Goal: Check status: Check status

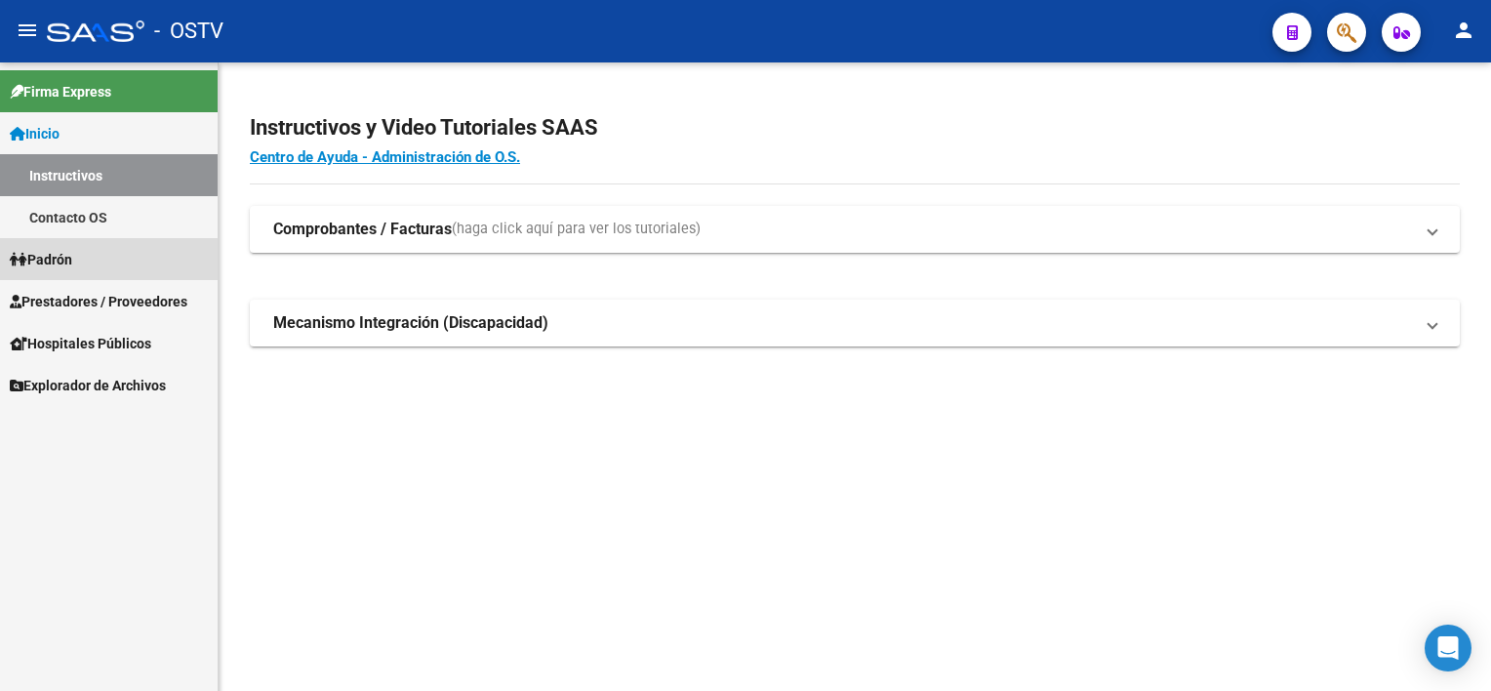
click at [120, 271] on link "Padrón" at bounding box center [109, 259] width 218 height 42
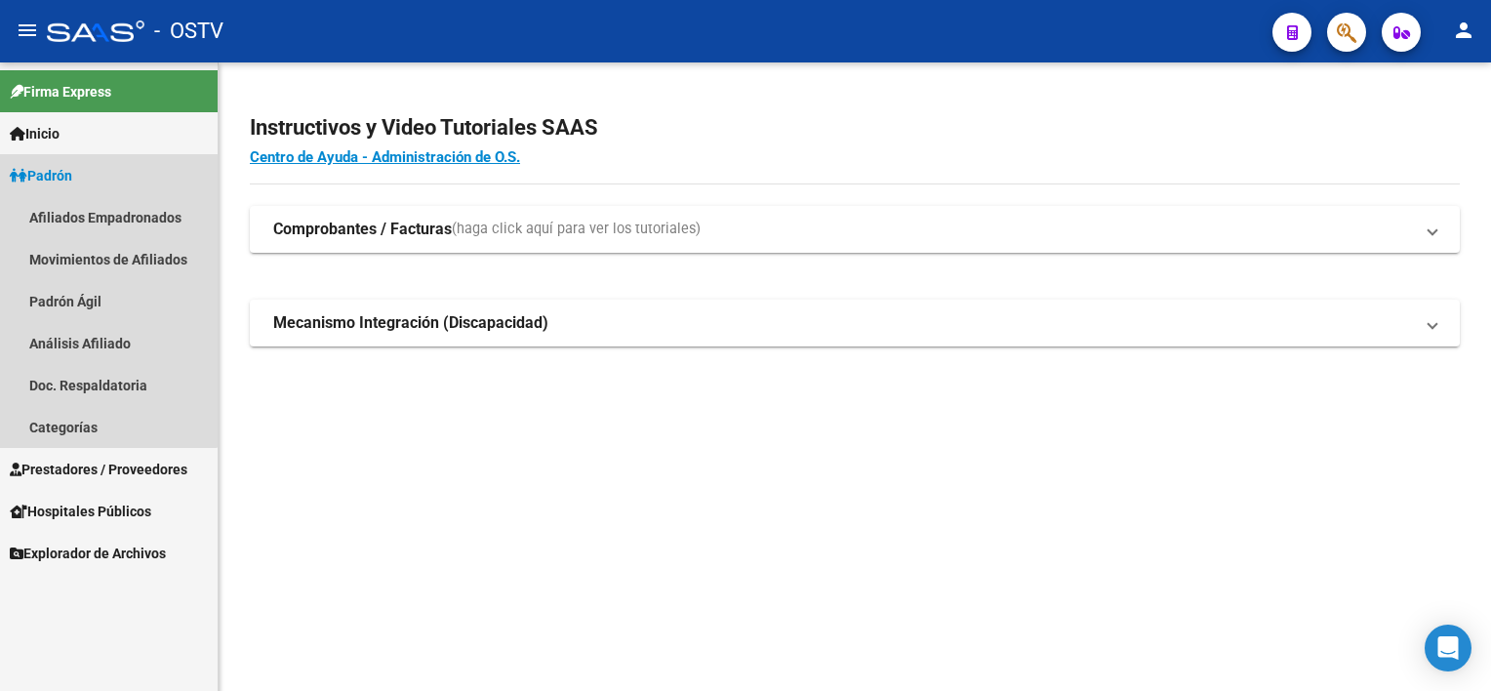
click at [101, 188] on link "Padrón" at bounding box center [109, 175] width 218 height 42
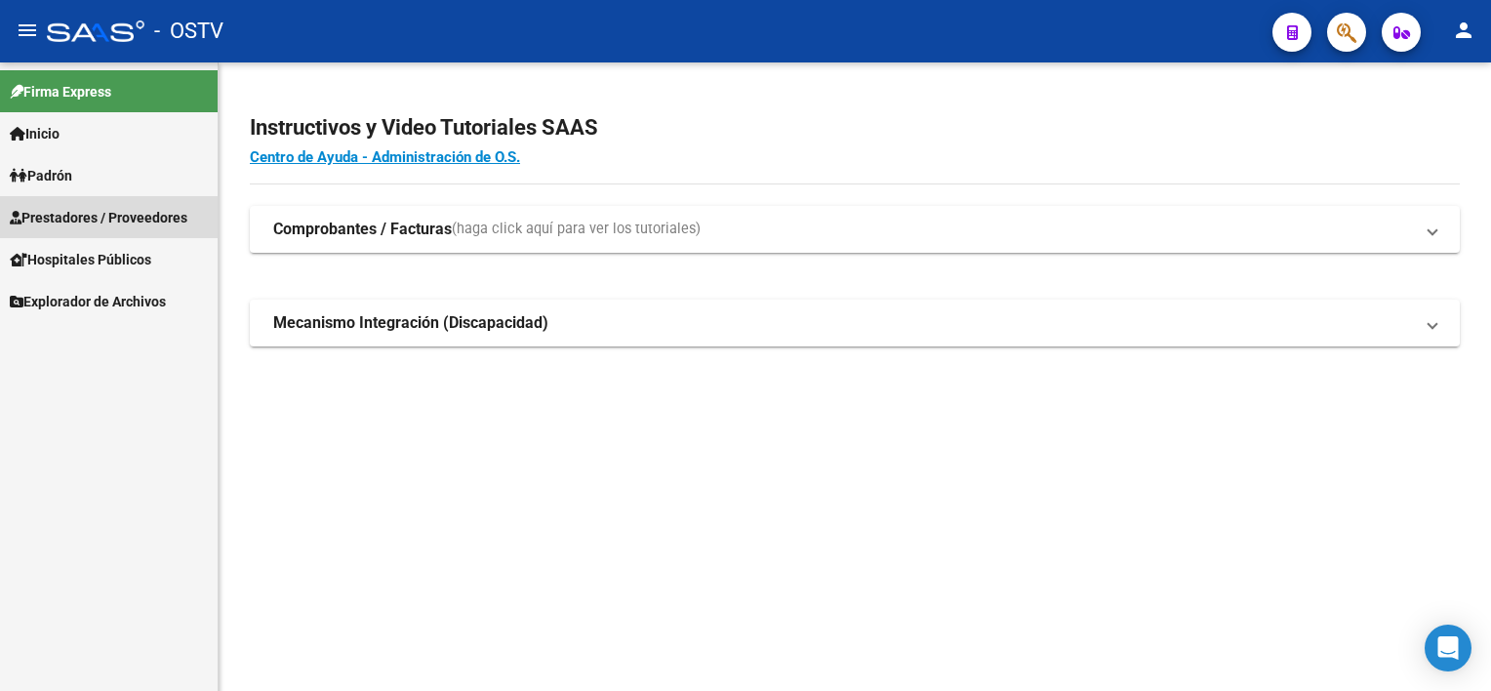
click at [80, 221] on span "Prestadores / Proveedores" at bounding box center [99, 217] width 178 height 21
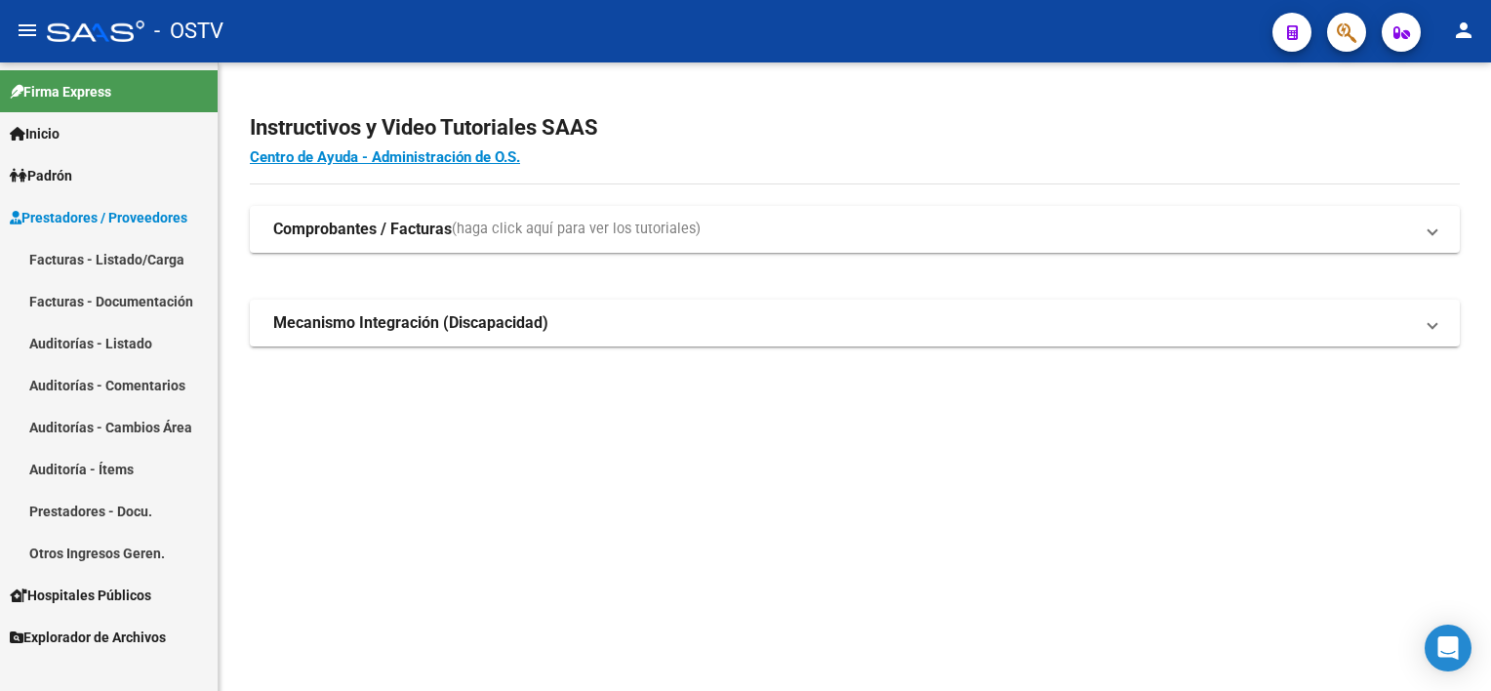
click at [104, 505] on link "Prestadores - Docu." at bounding box center [109, 511] width 218 height 42
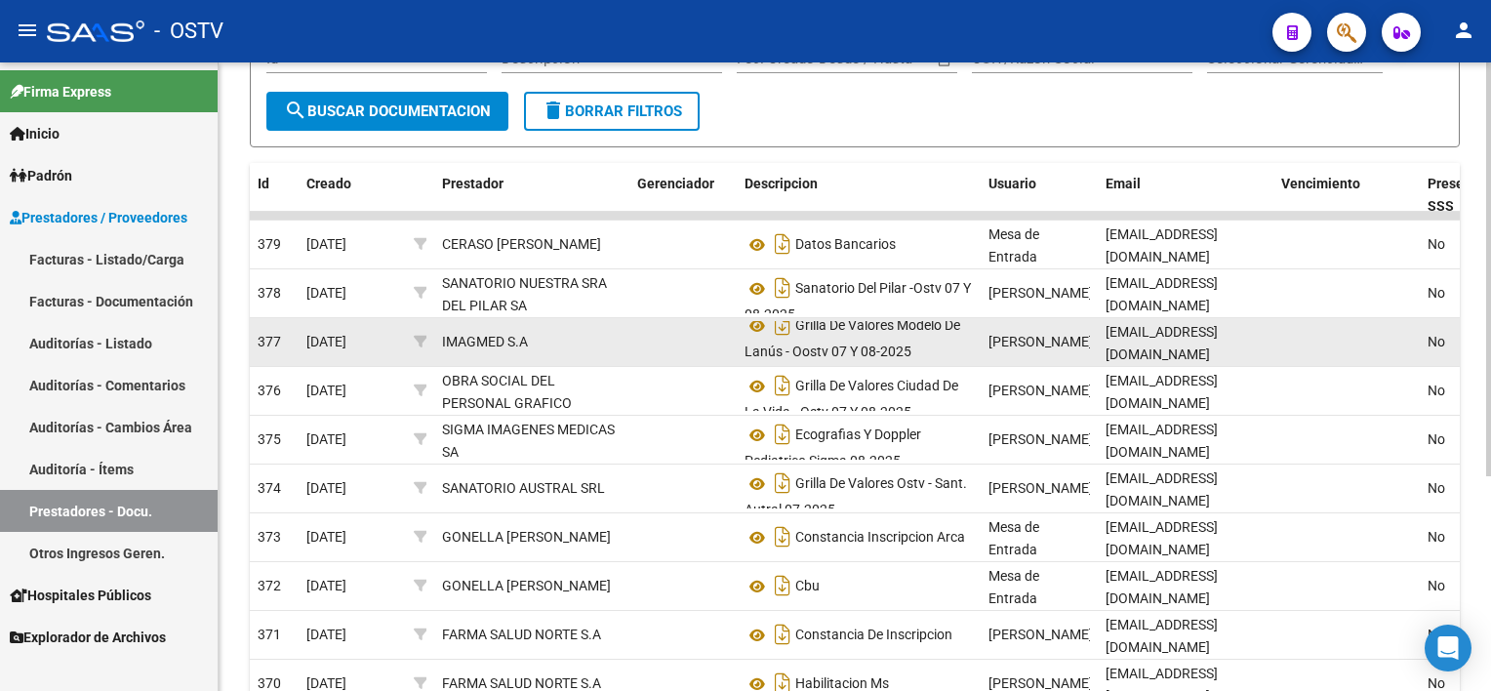
scroll to position [293, 0]
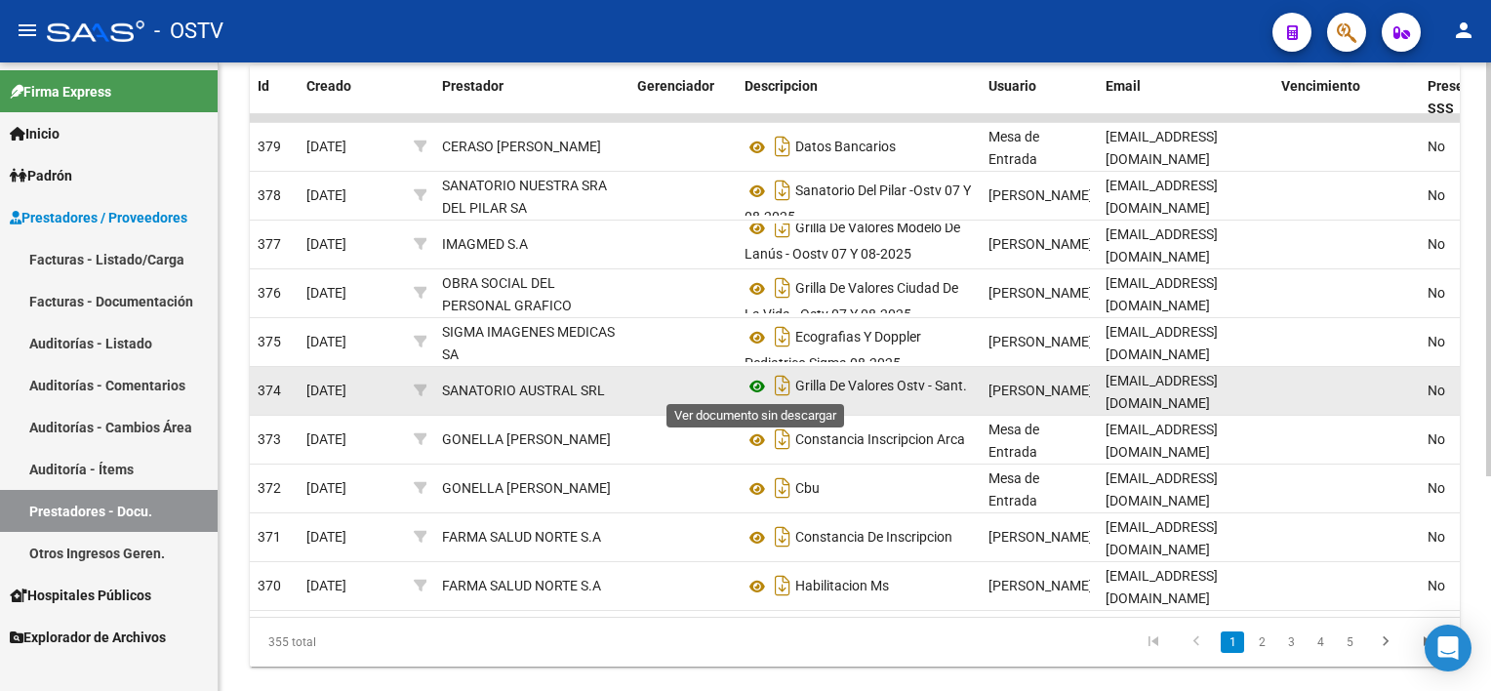
click at [752, 382] on icon at bounding box center [756, 386] width 25 height 23
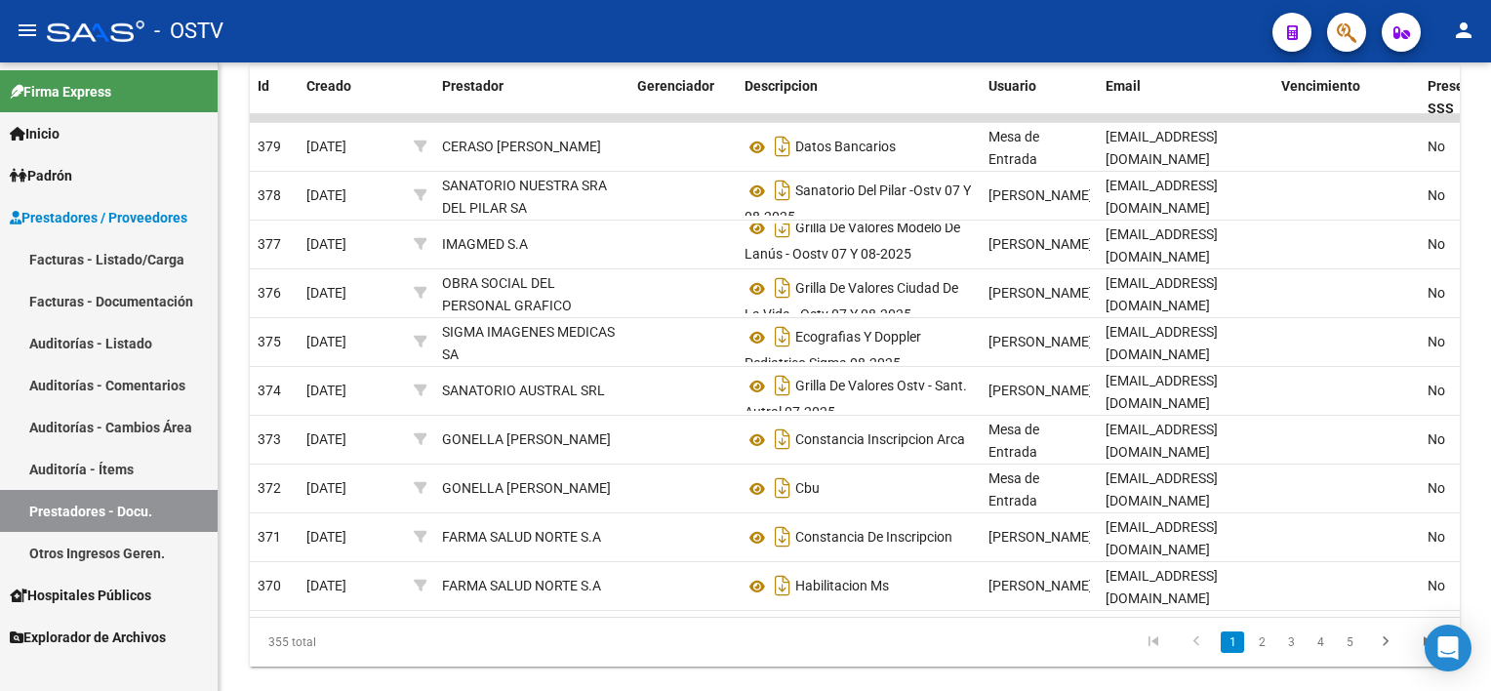
click at [131, 554] on link "Otros Ingresos Geren." at bounding box center [109, 553] width 218 height 42
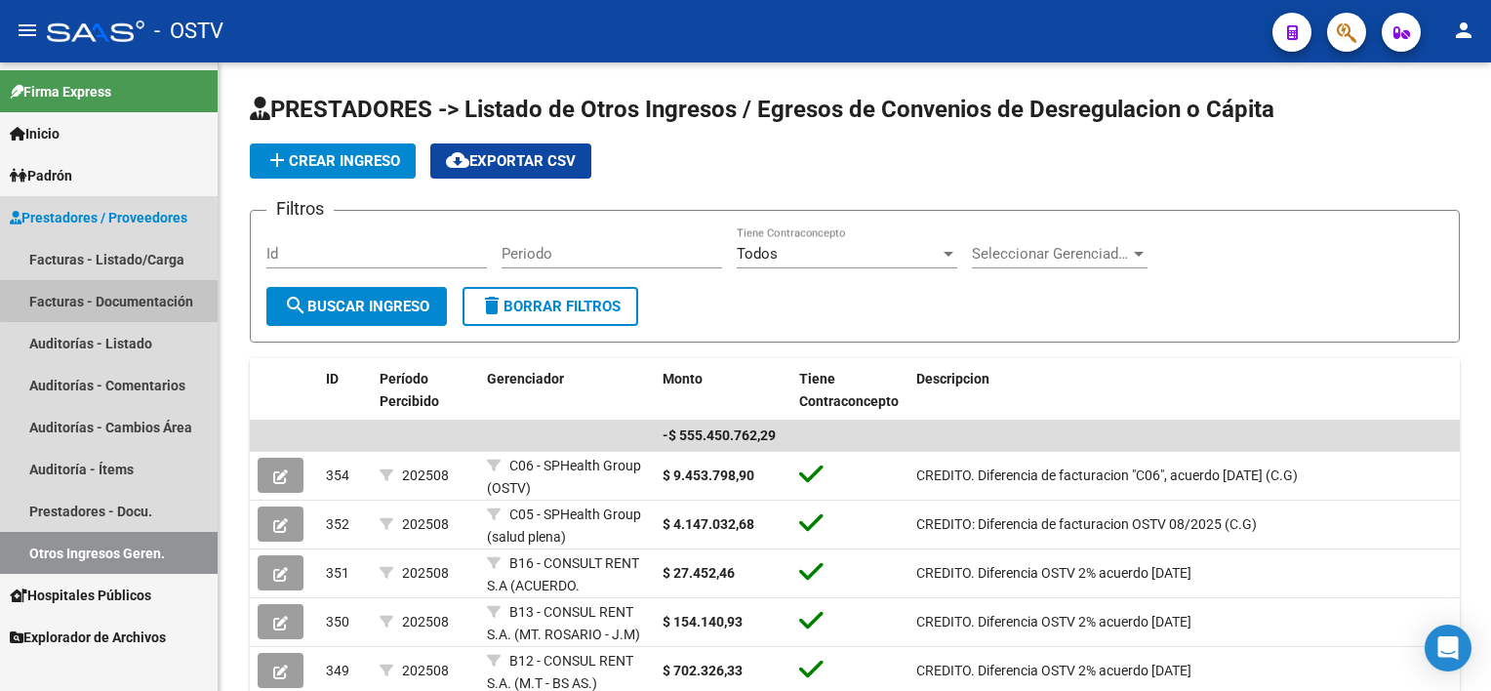
click at [112, 290] on link "Facturas - Documentación" at bounding box center [109, 301] width 218 height 42
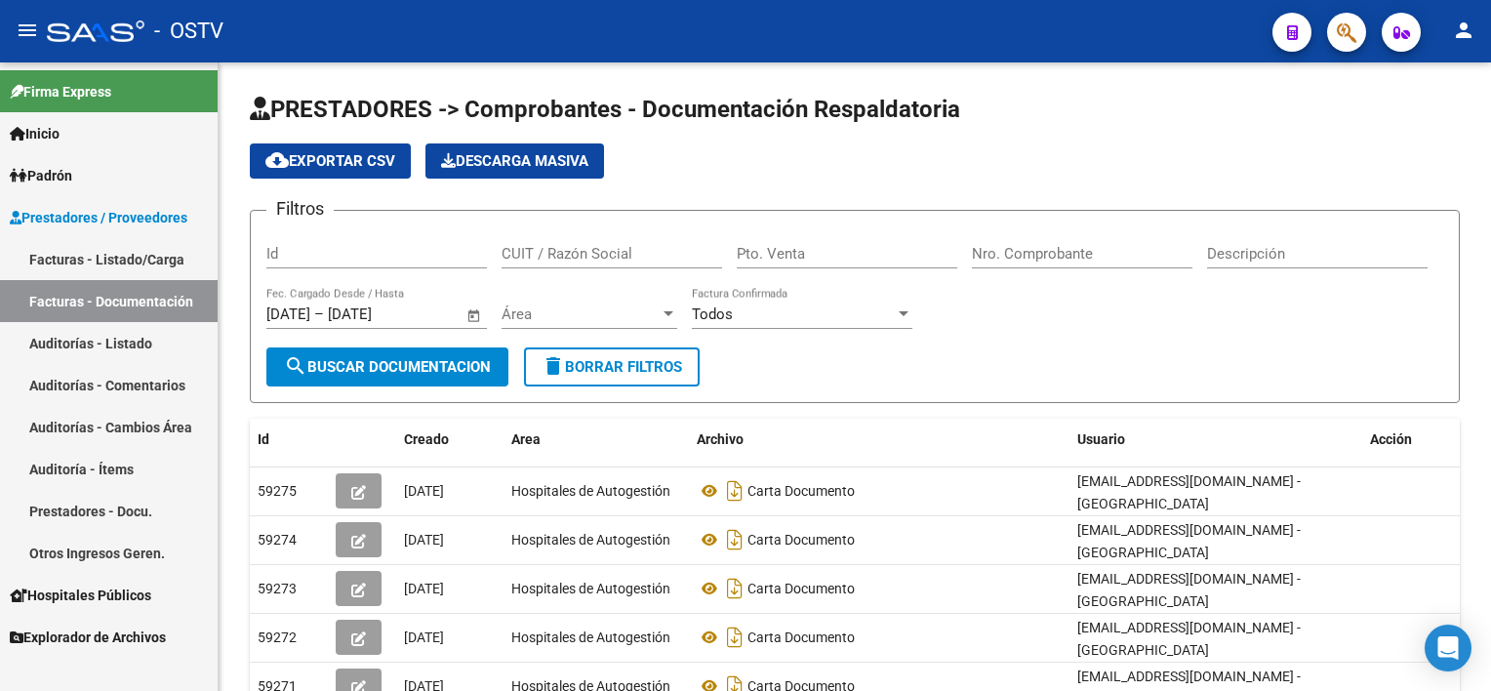
click at [96, 585] on span "Hospitales Públicos" at bounding box center [80, 594] width 141 height 21
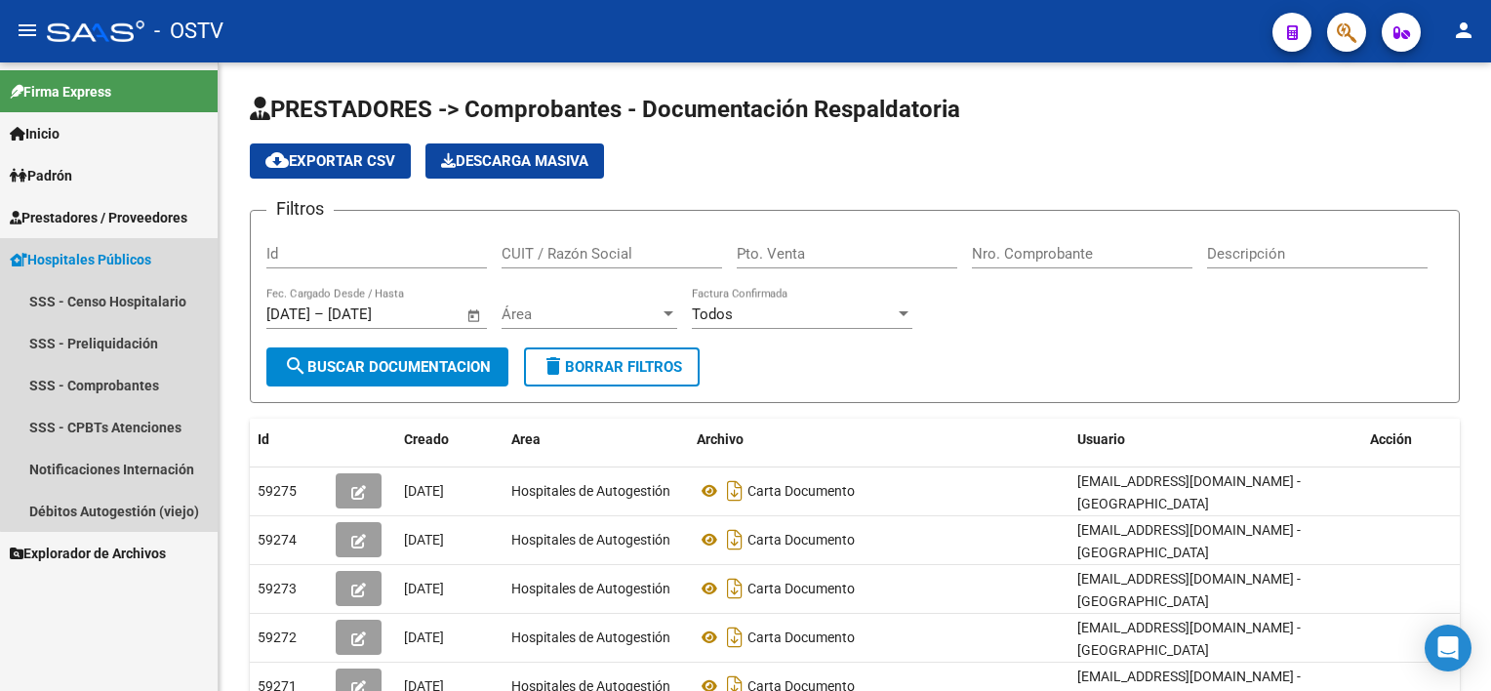
click at [125, 262] on span "Hospitales Públicos" at bounding box center [80, 259] width 141 height 21
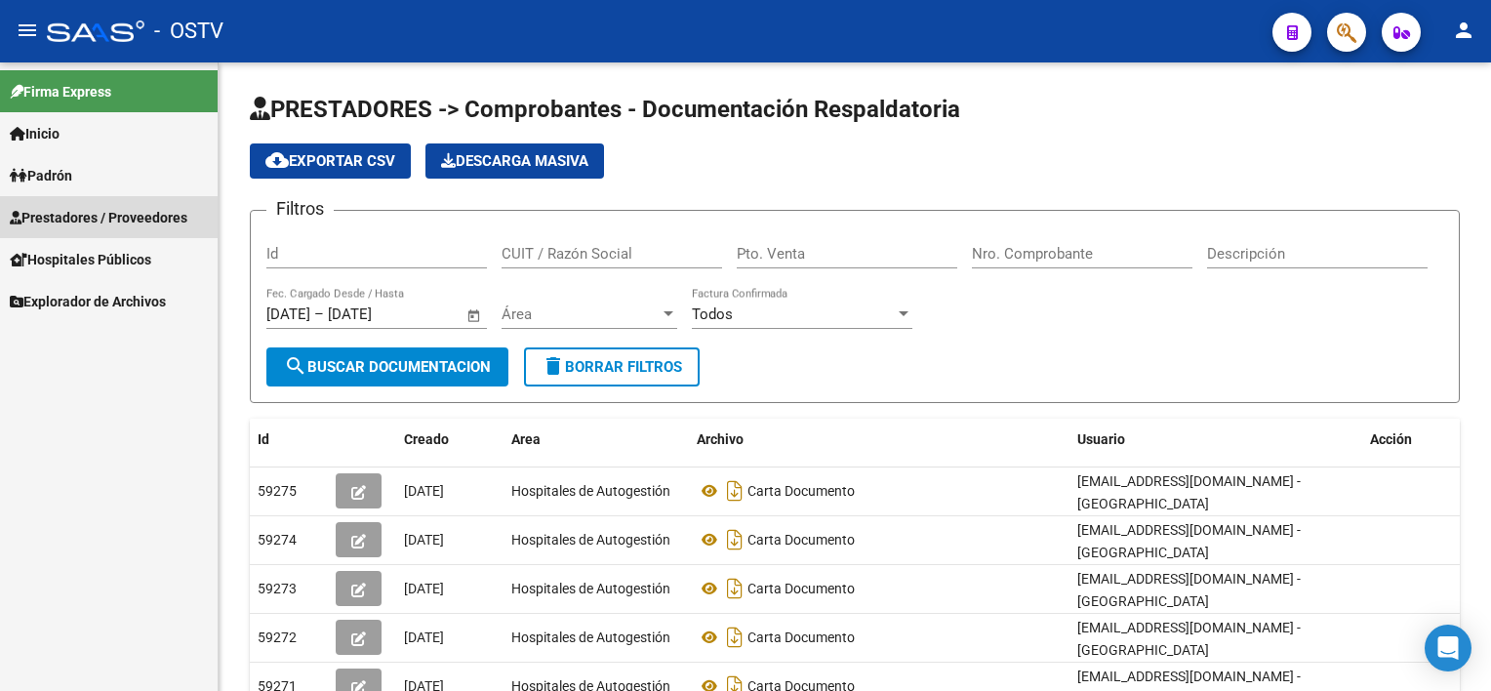
click at [120, 221] on span "Prestadores / Proveedores" at bounding box center [99, 217] width 178 height 21
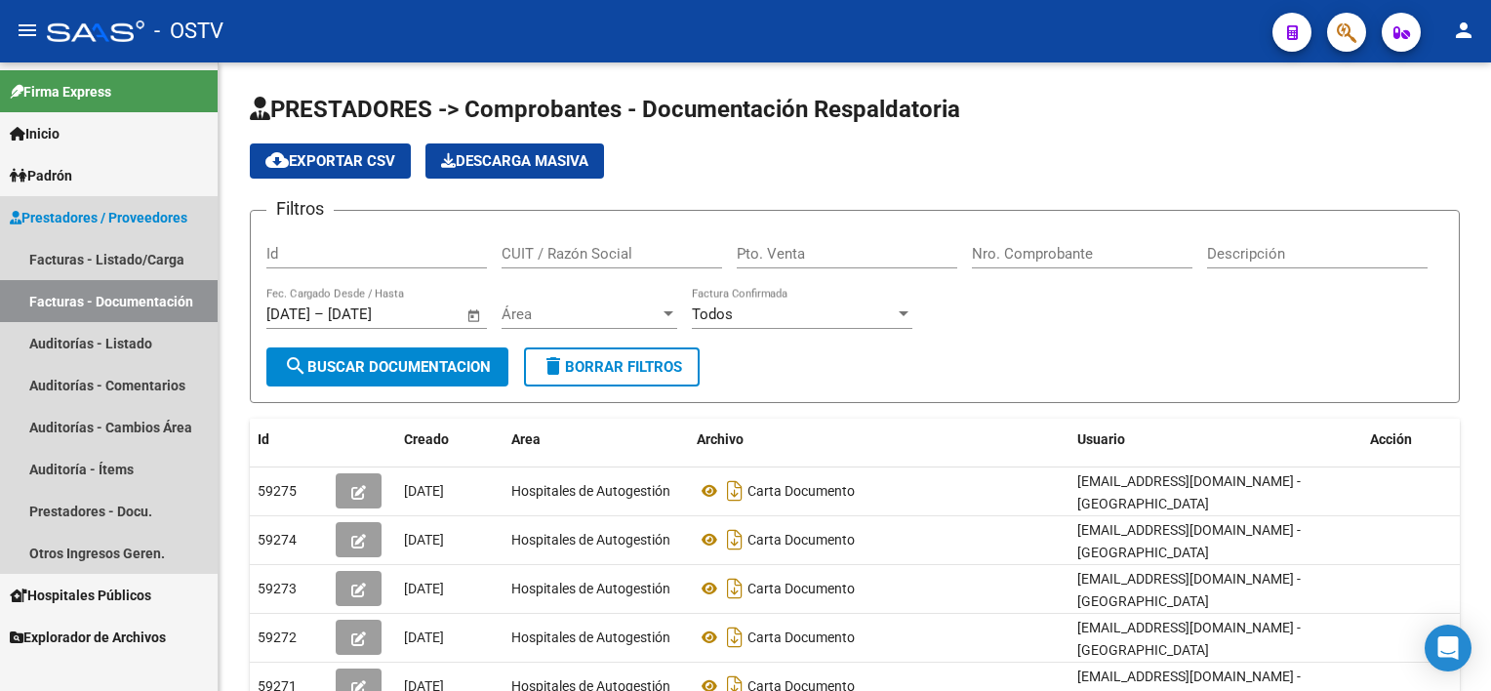
click at [108, 293] on link "Facturas - Documentación" at bounding box center [109, 301] width 218 height 42
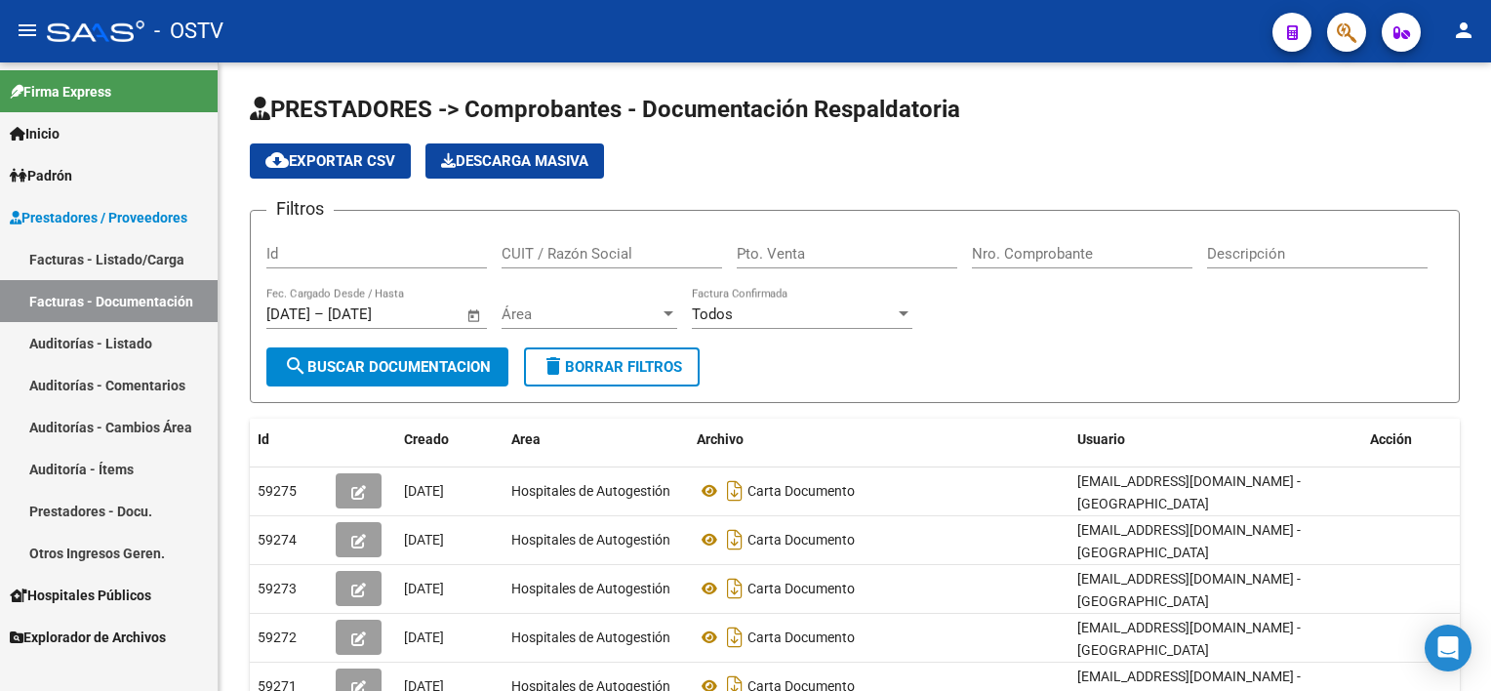
click at [104, 254] on link "Facturas - Listado/Carga" at bounding box center [109, 259] width 218 height 42
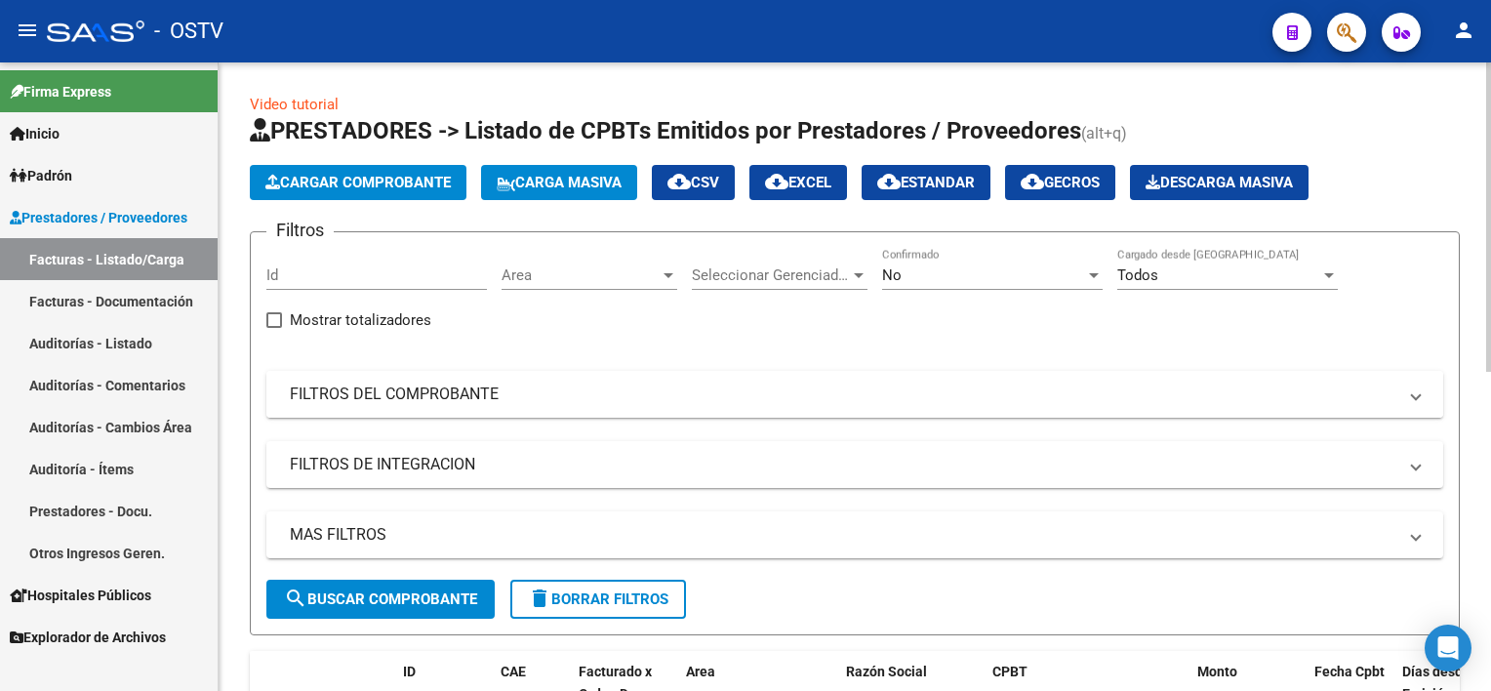
click at [725, 389] on mat-panel-title "FILTROS DEL COMPROBANTE" at bounding box center [843, 393] width 1106 height 21
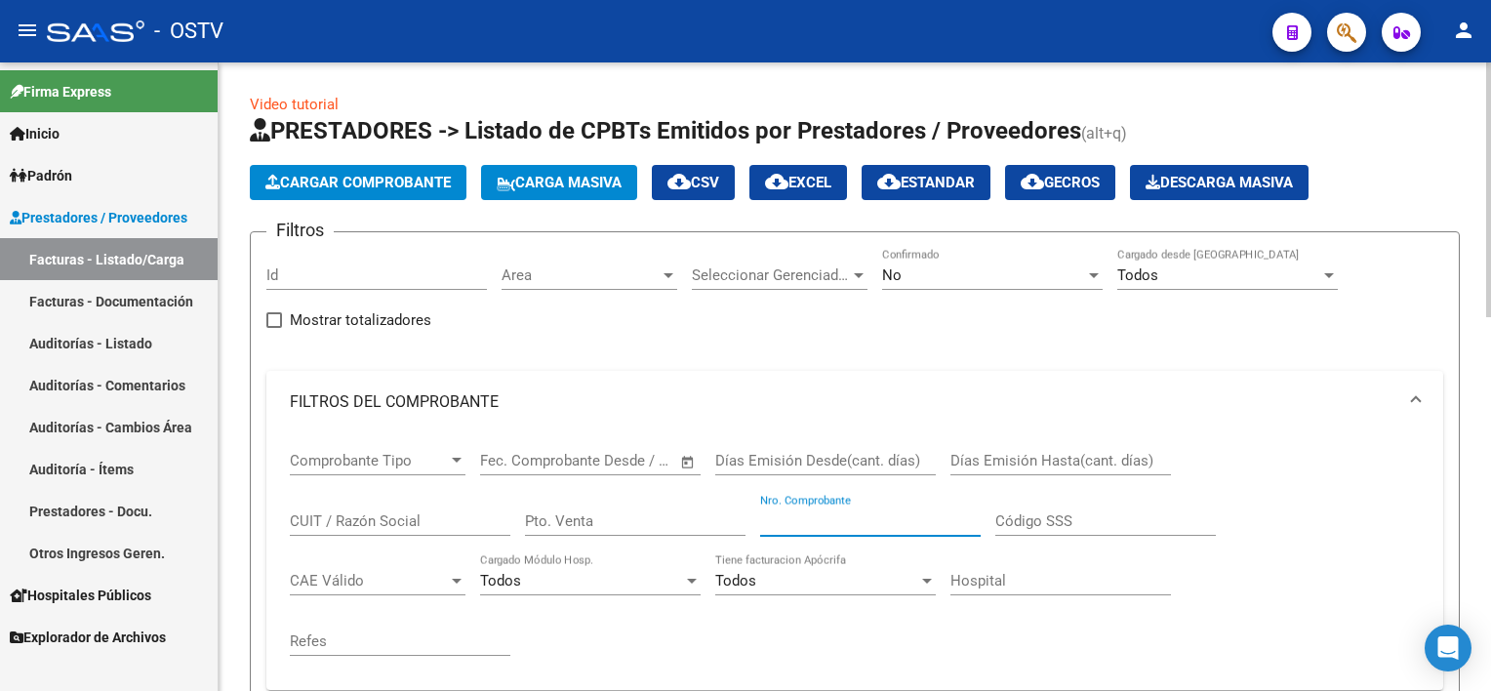
click at [887, 512] on input "Nro. Comprobante" at bounding box center [870, 521] width 220 height 18
click at [970, 268] on div "No" at bounding box center [983, 275] width 203 height 18
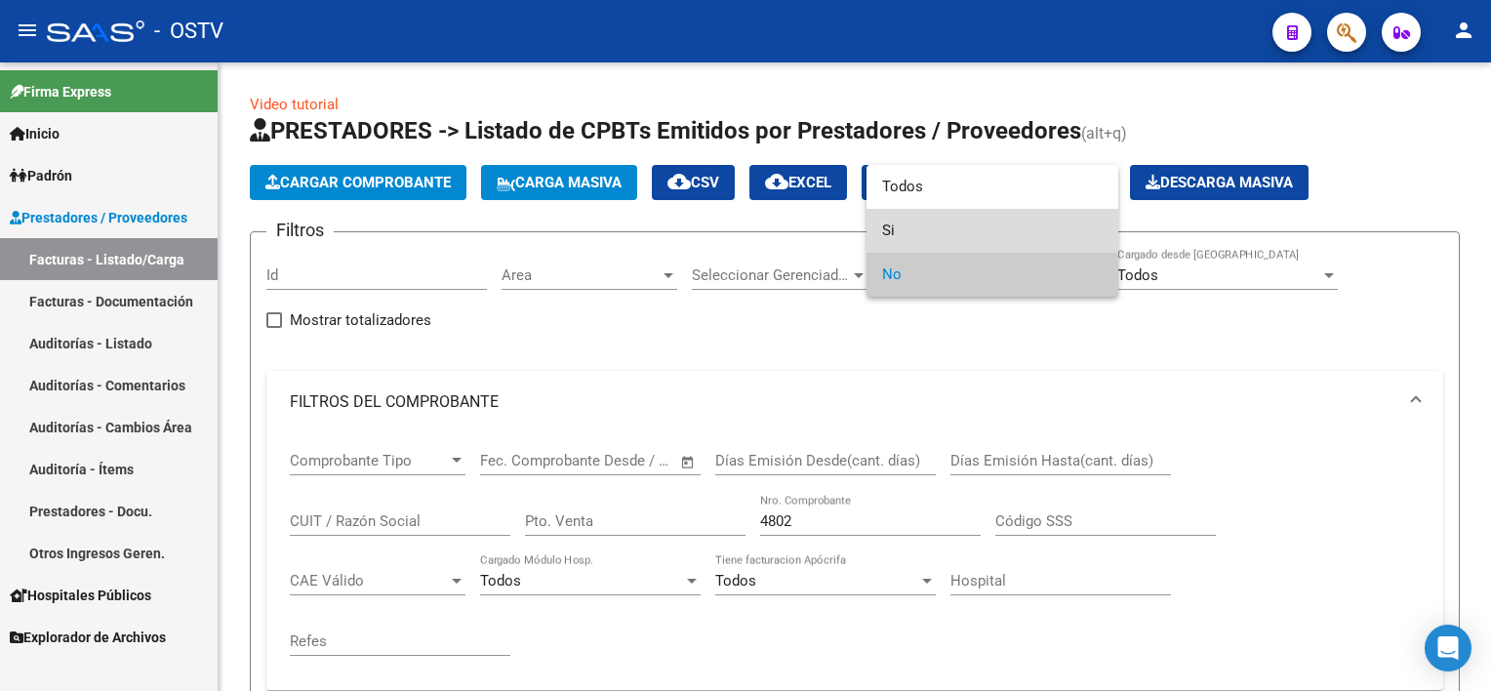
click at [942, 219] on span "Si" at bounding box center [992, 231] width 220 height 44
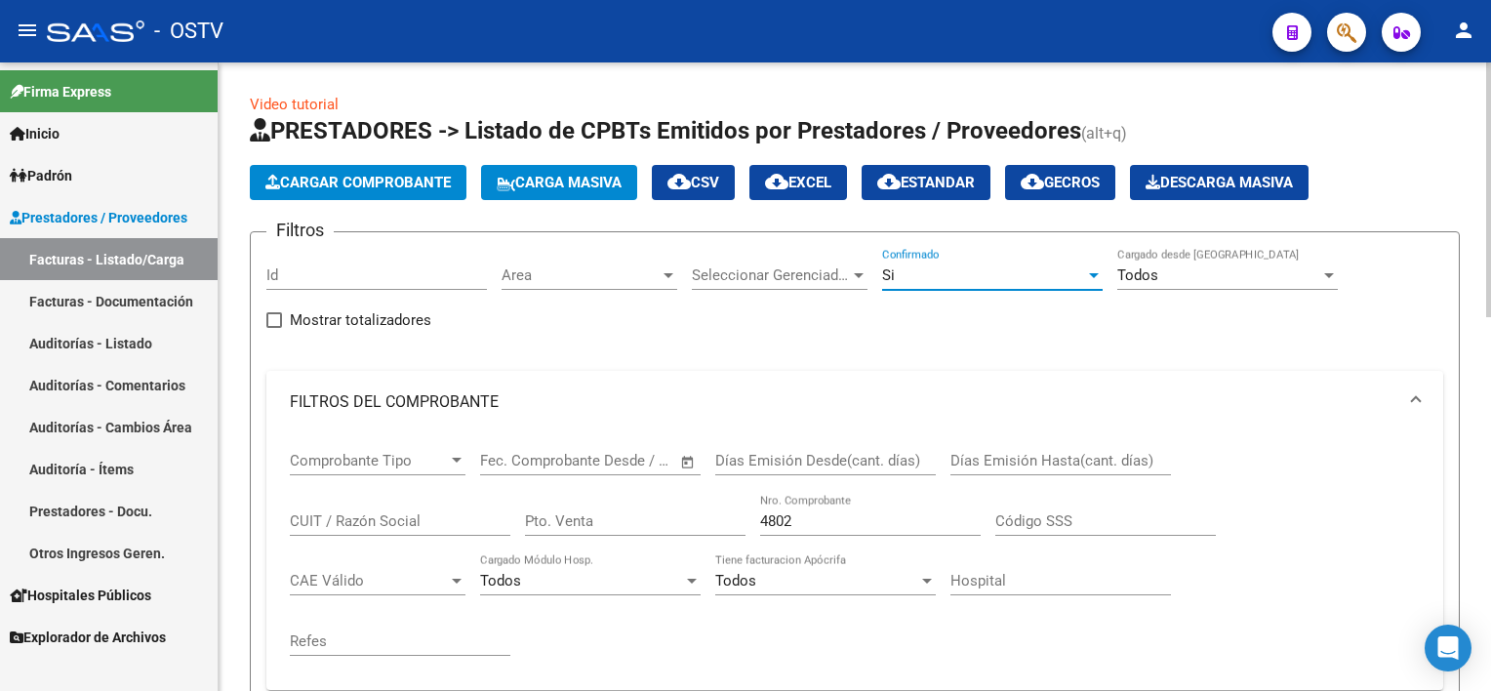
click at [934, 272] on div "Si" at bounding box center [983, 275] width 203 height 18
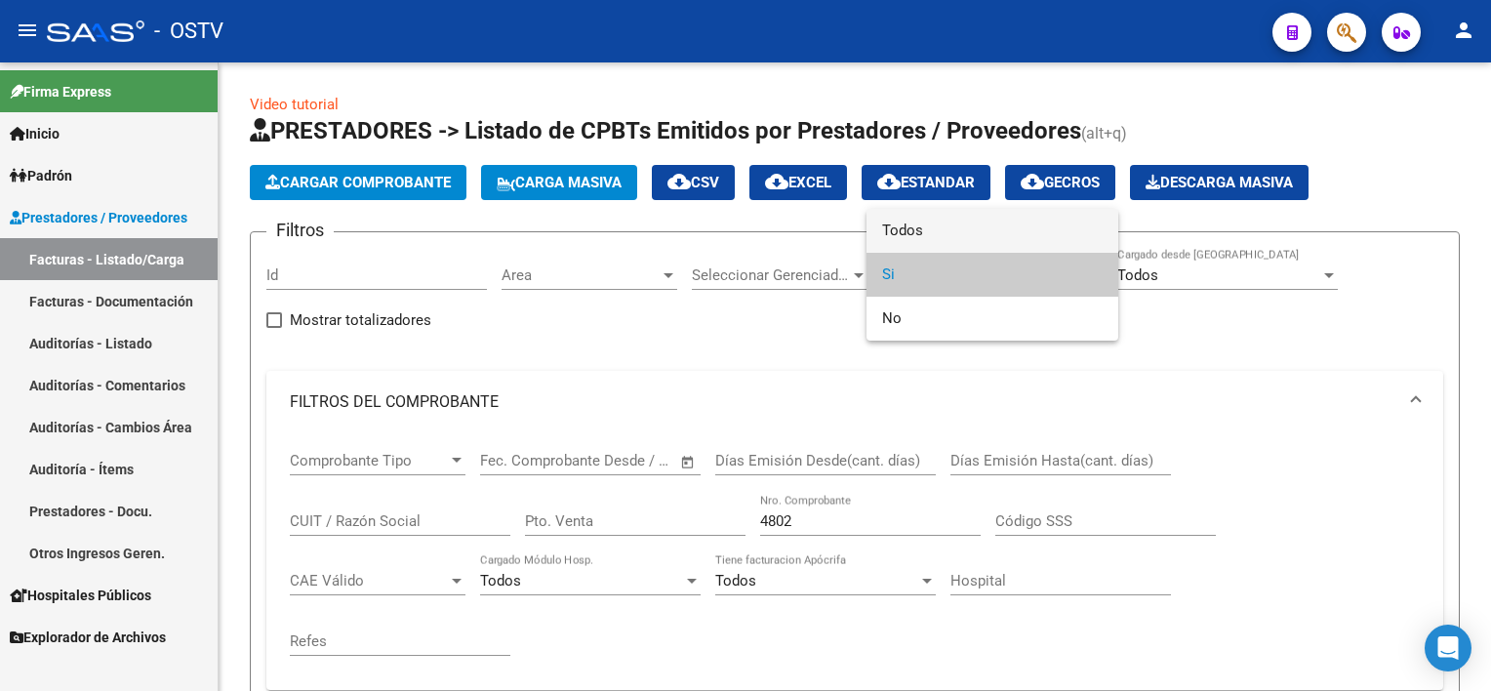
click at [936, 223] on span "Todos" at bounding box center [992, 231] width 220 height 44
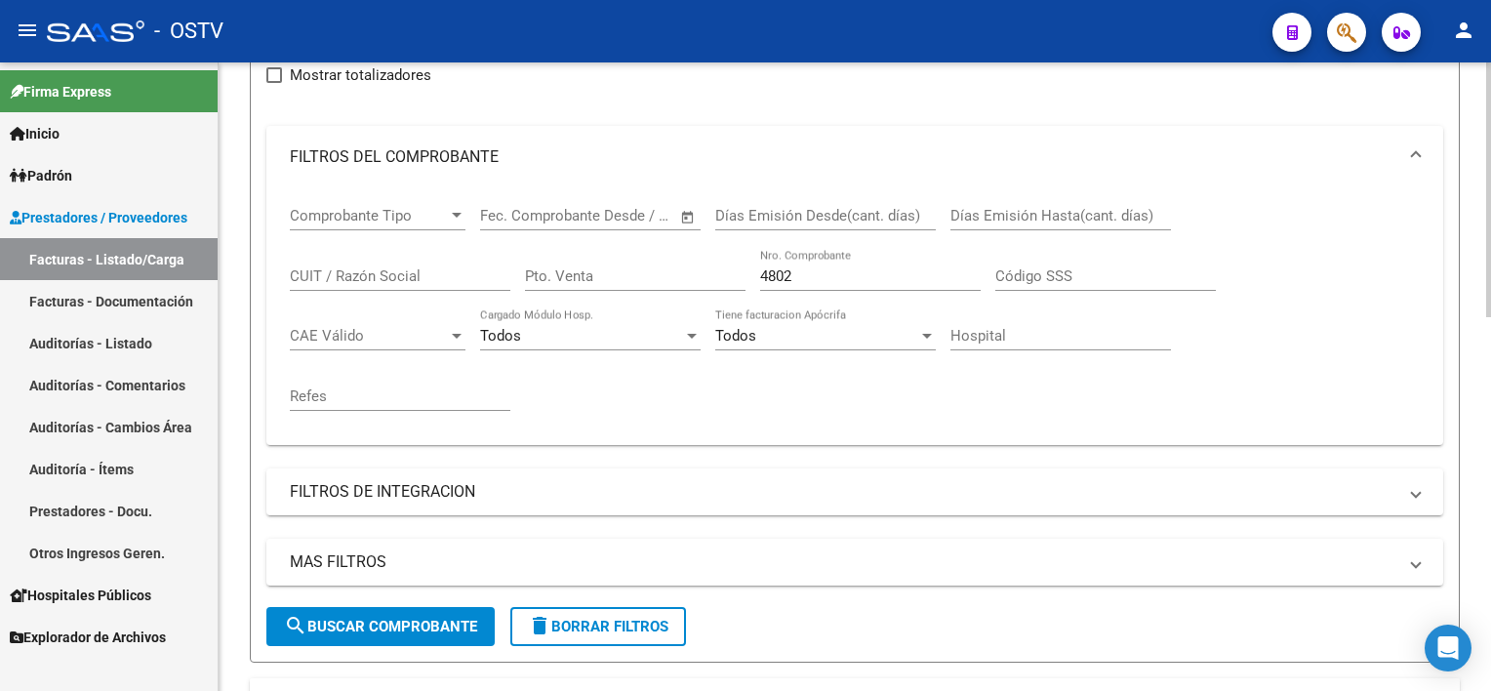
scroll to position [293, 0]
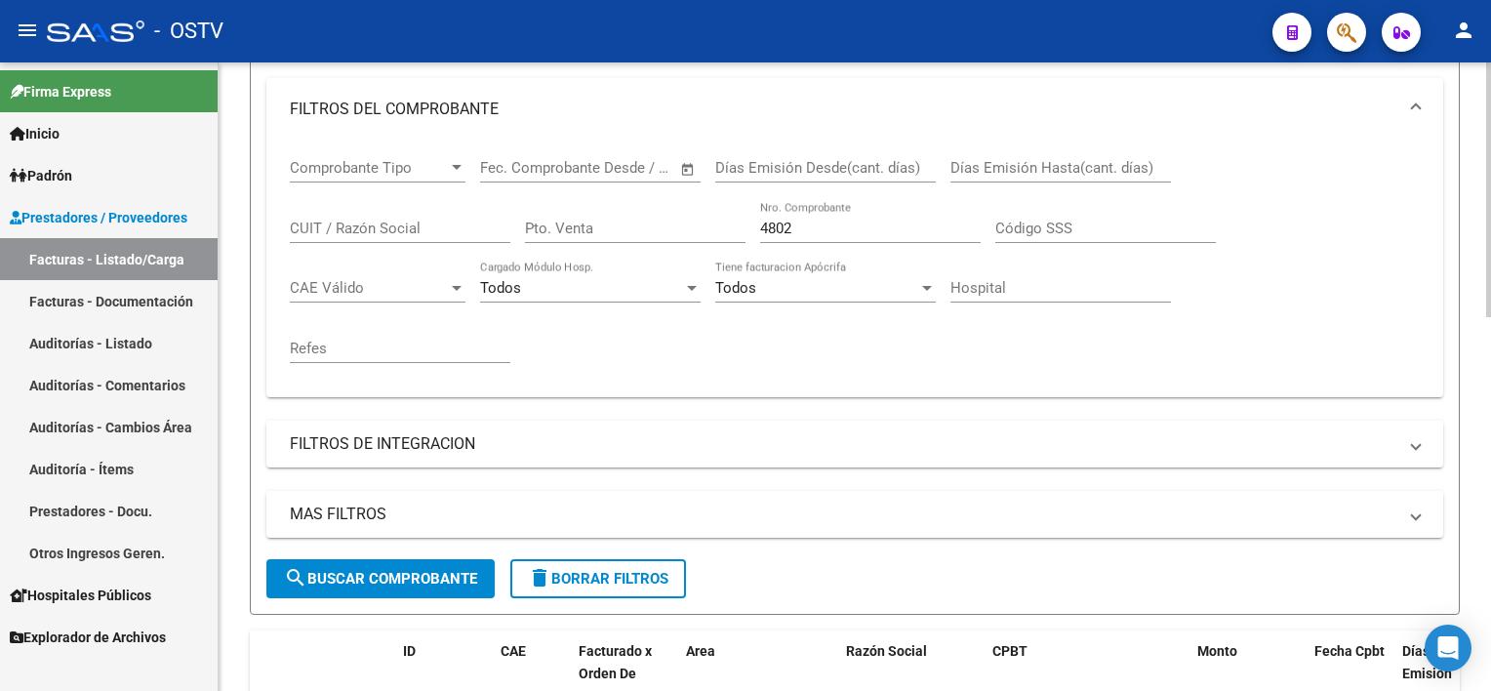
click at [386, 578] on span "search Buscar Comprobante" at bounding box center [380, 579] width 193 height 18
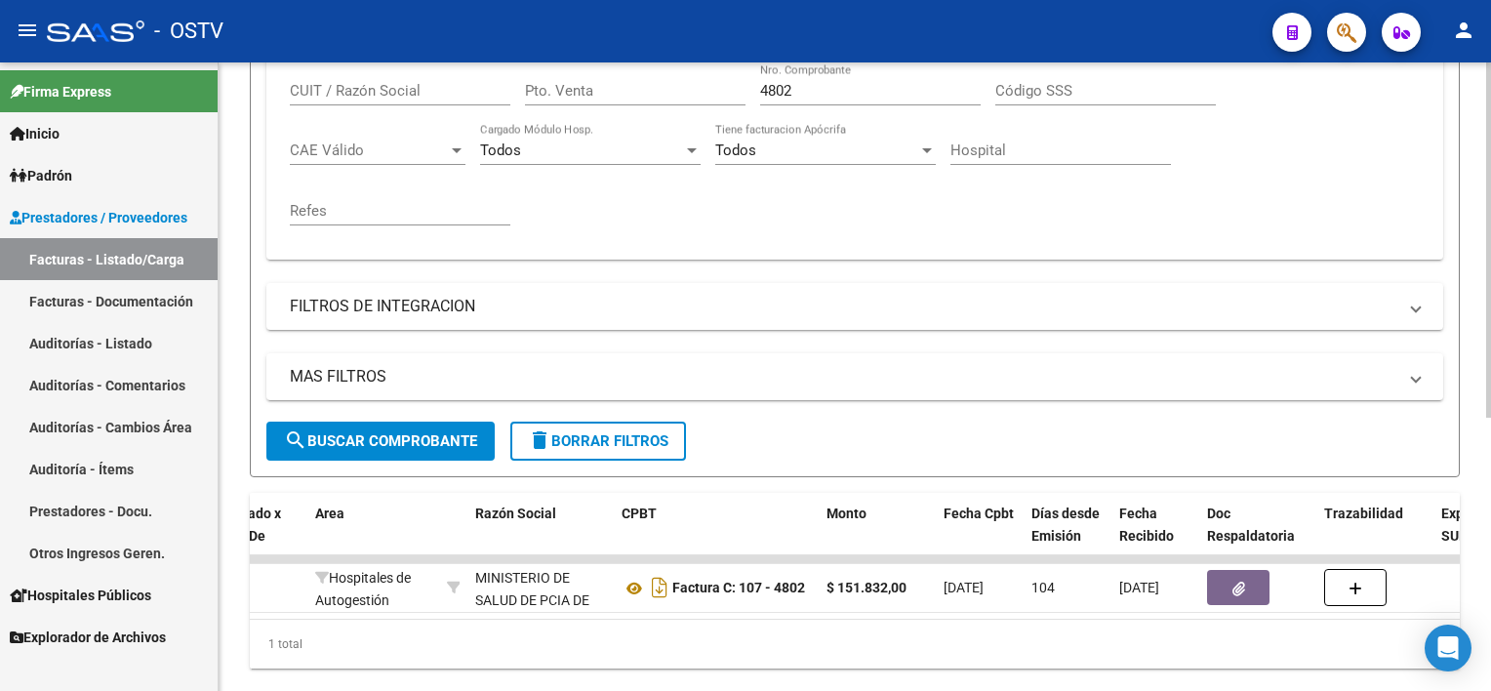
scroll to position [286, 0]
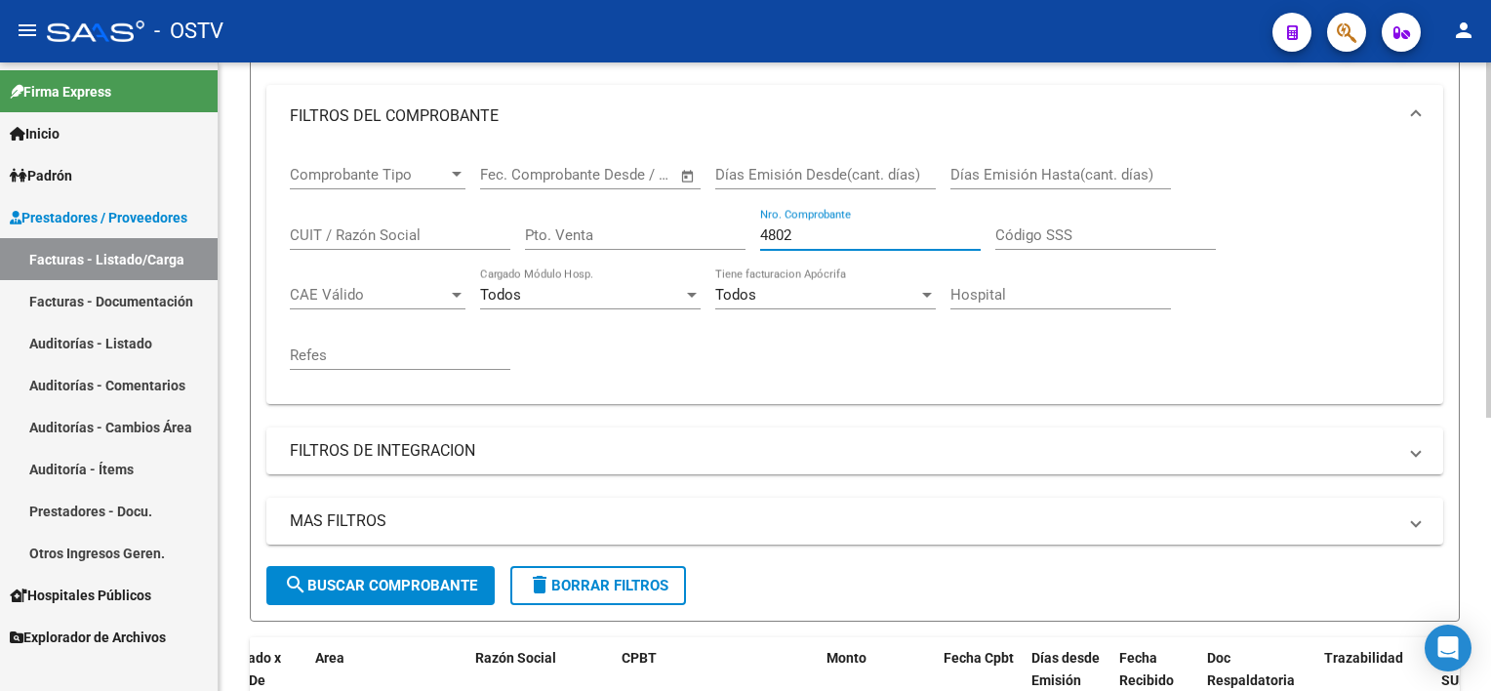
drag, startPoint x: 827, startPoint y: 230, endPoint x: 695, endPoint y: 200, distance: 136.1
click at [695, 200] on div "Comprobante Tipo Comprobante Tipo Fecha inicio – Fecha fin Fec. Comprobante Des…" at bounding box center [855, 267] width 1130 height 241
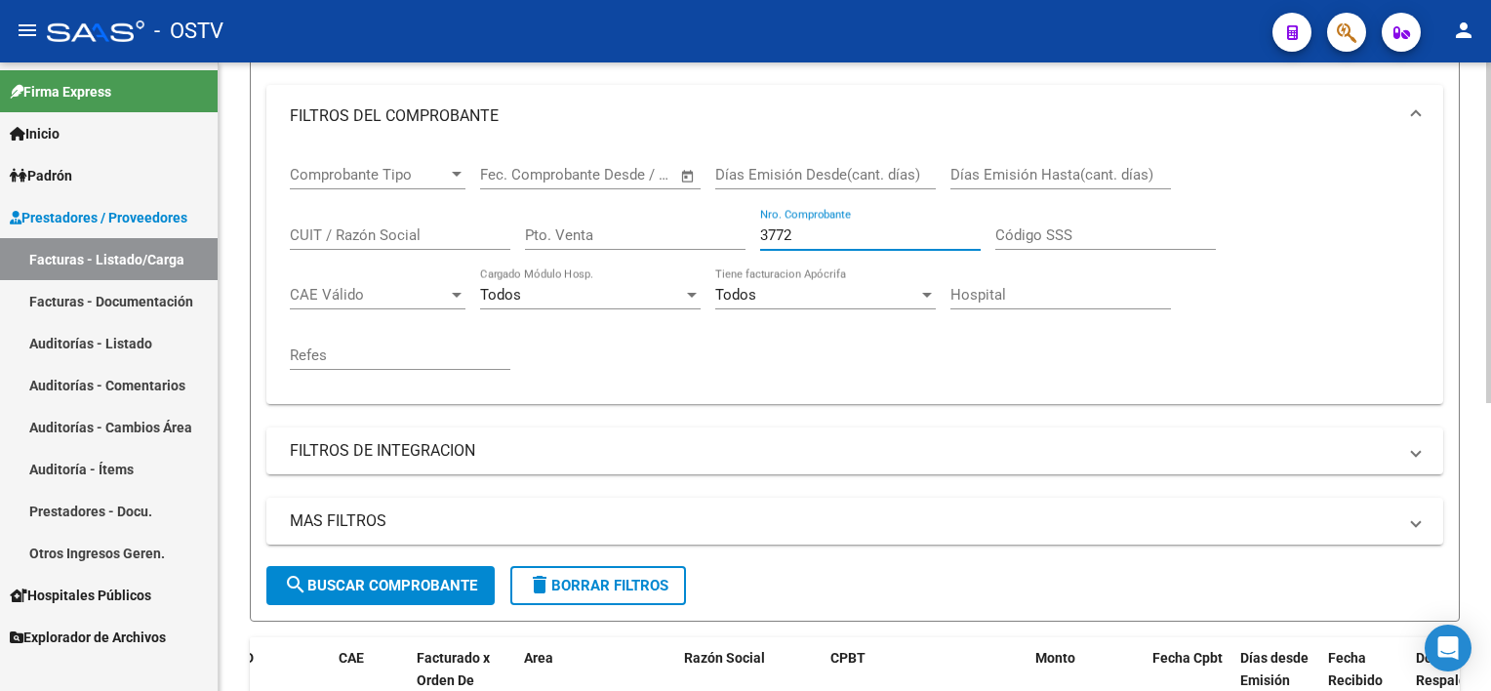
drag, startPoint x: 851, startPoint y: 228, endPoint x: 656, endPoint y: 220, distance: 195.3
click at [656, 219] on div "Comprobante Tipo Comprobante Tipo Fecha inicio – Fecha fin Fec. Comprobante Des…" at bounding box center [855, 267] width 1130 height 241
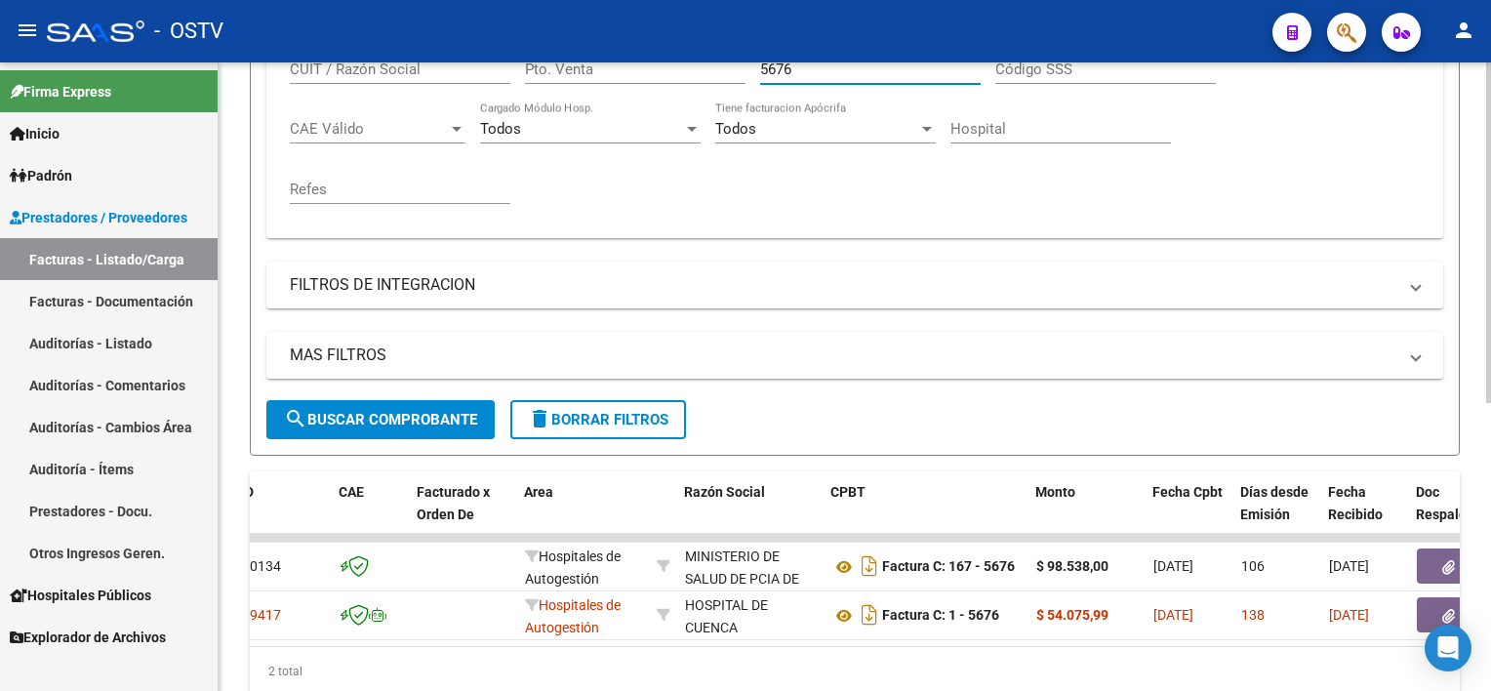
scroll to position [531, 0]
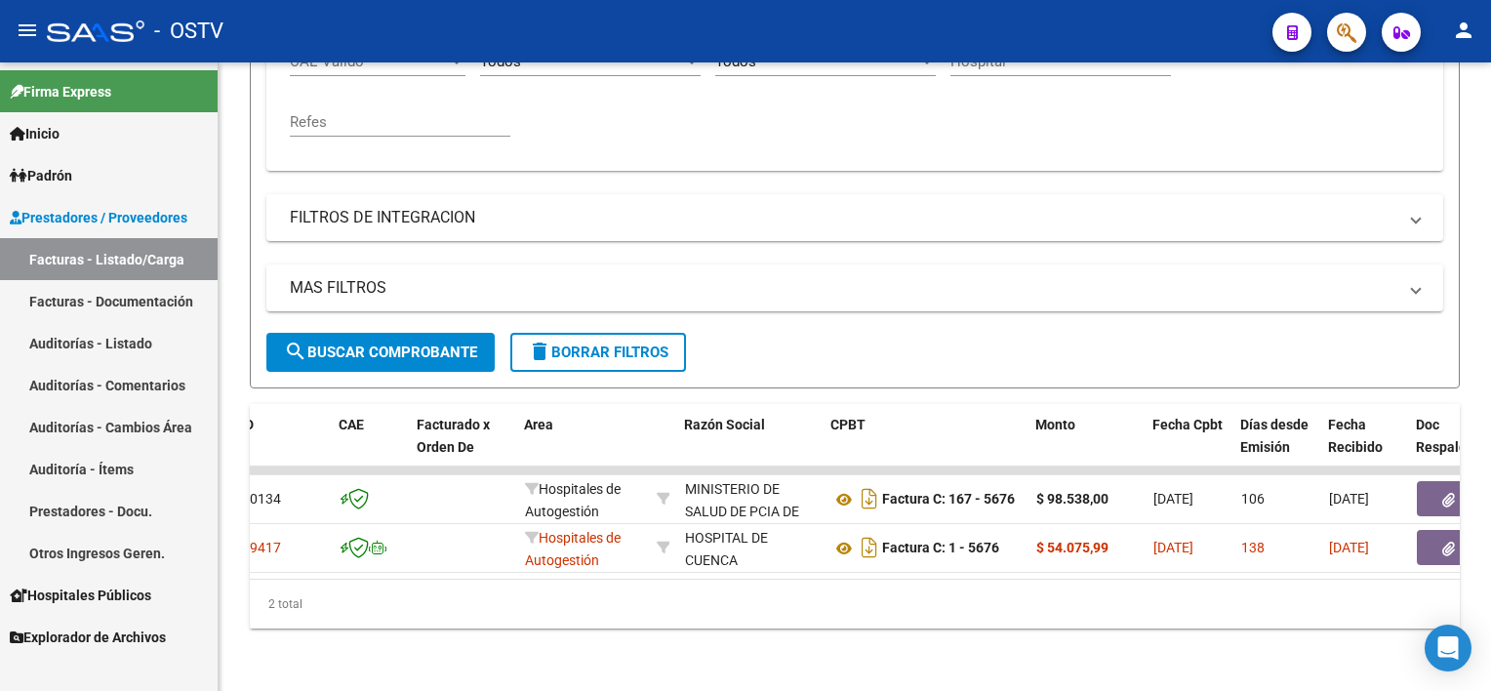
type input "5676"
